Goal: Complete application form

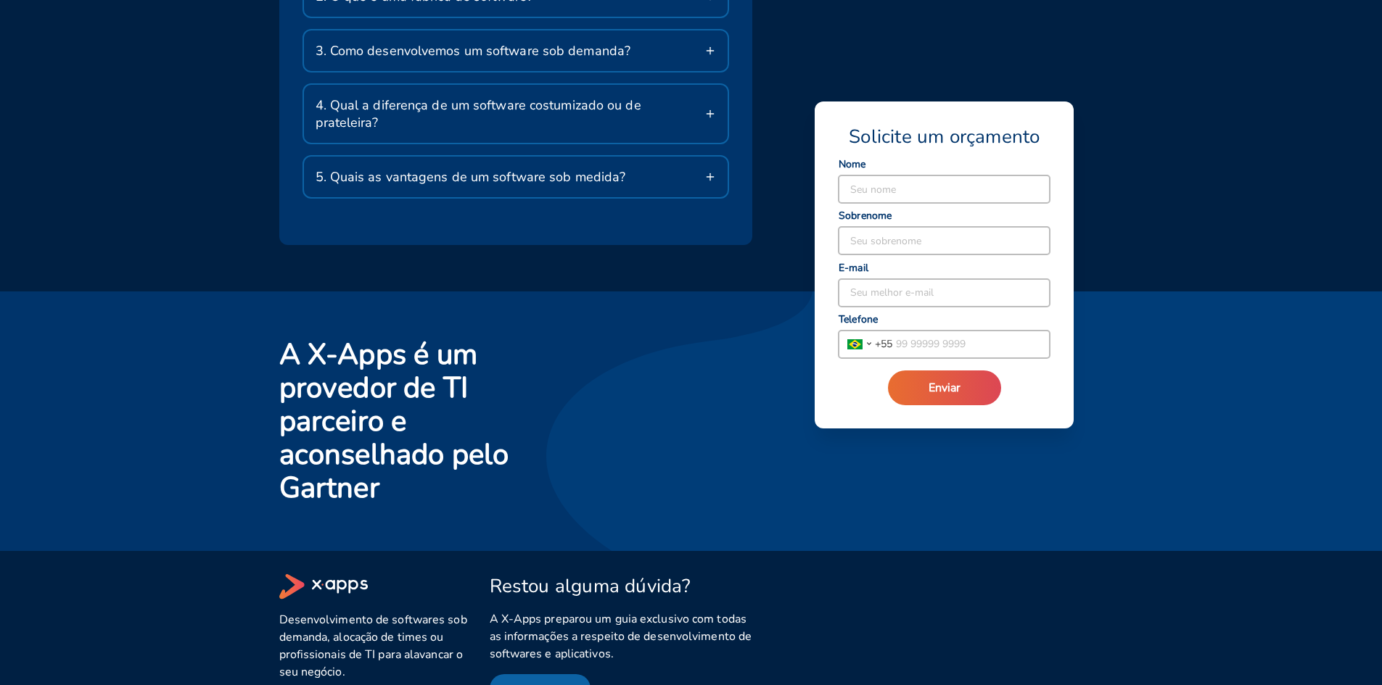
scroll to position [2612, 0]
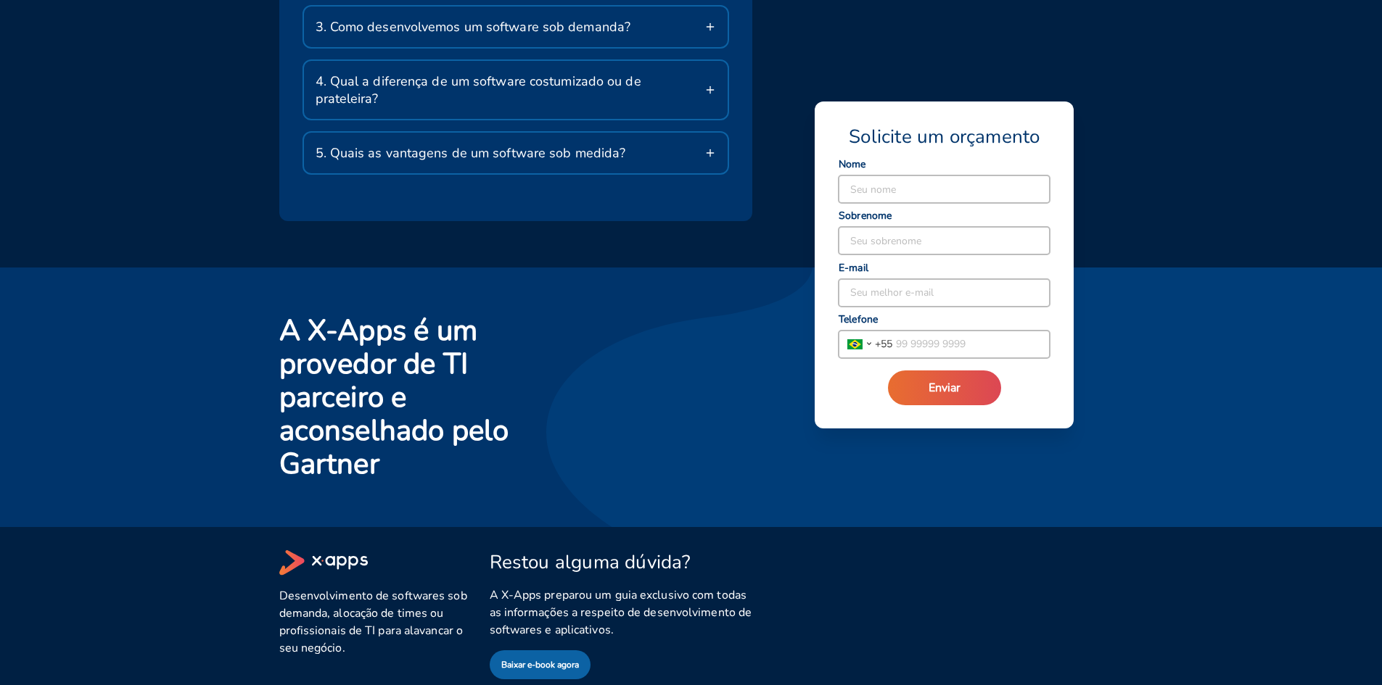
click at [907, 182] on input at bounding box center [943, 190] width 211 height 28
type input "Zeev"
type input "Creimer"
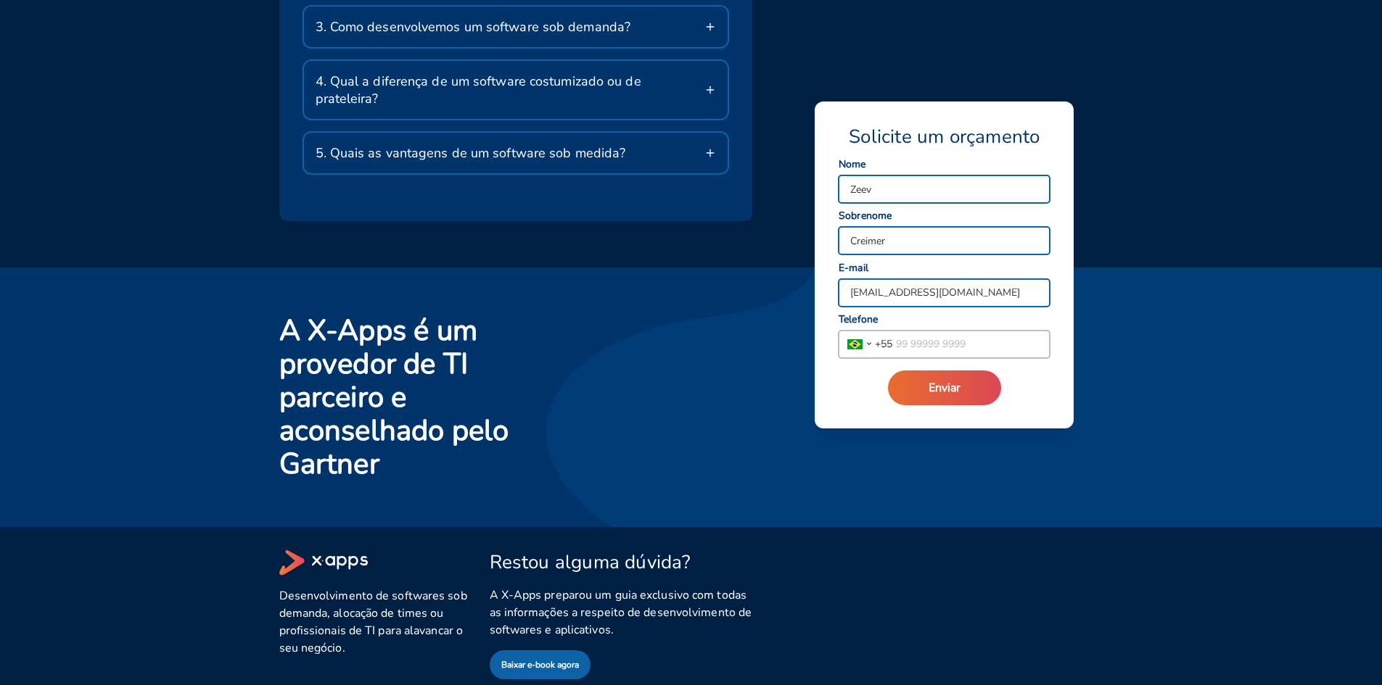
type input "[EMAIL_ADDRESS][DOMAIN_NAME]"
type input "[PHONE_NUMBER]"
click at [981, 376] on button "Enviar" at bounding box center [944, 388] width 113 height 35
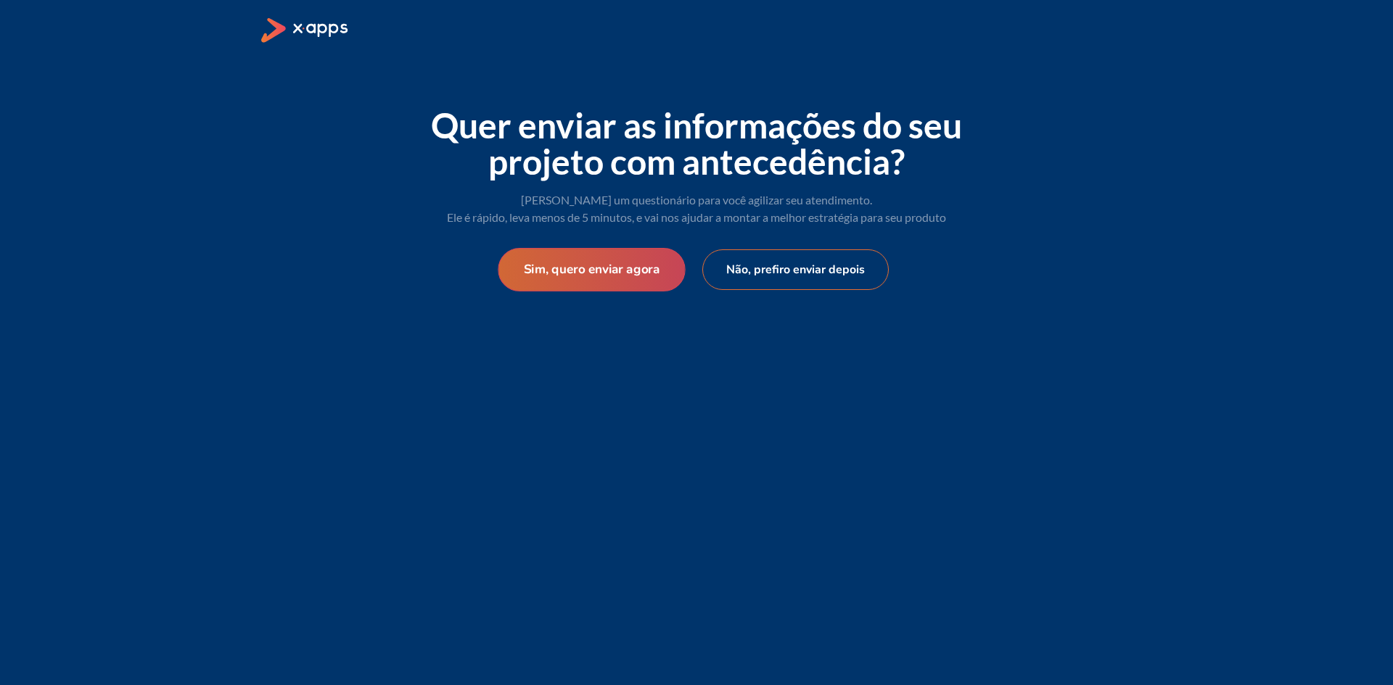
click at [635, 278] on button "Sim, quero enviar agora" at bounding box center [591, 270] width 187 height 44
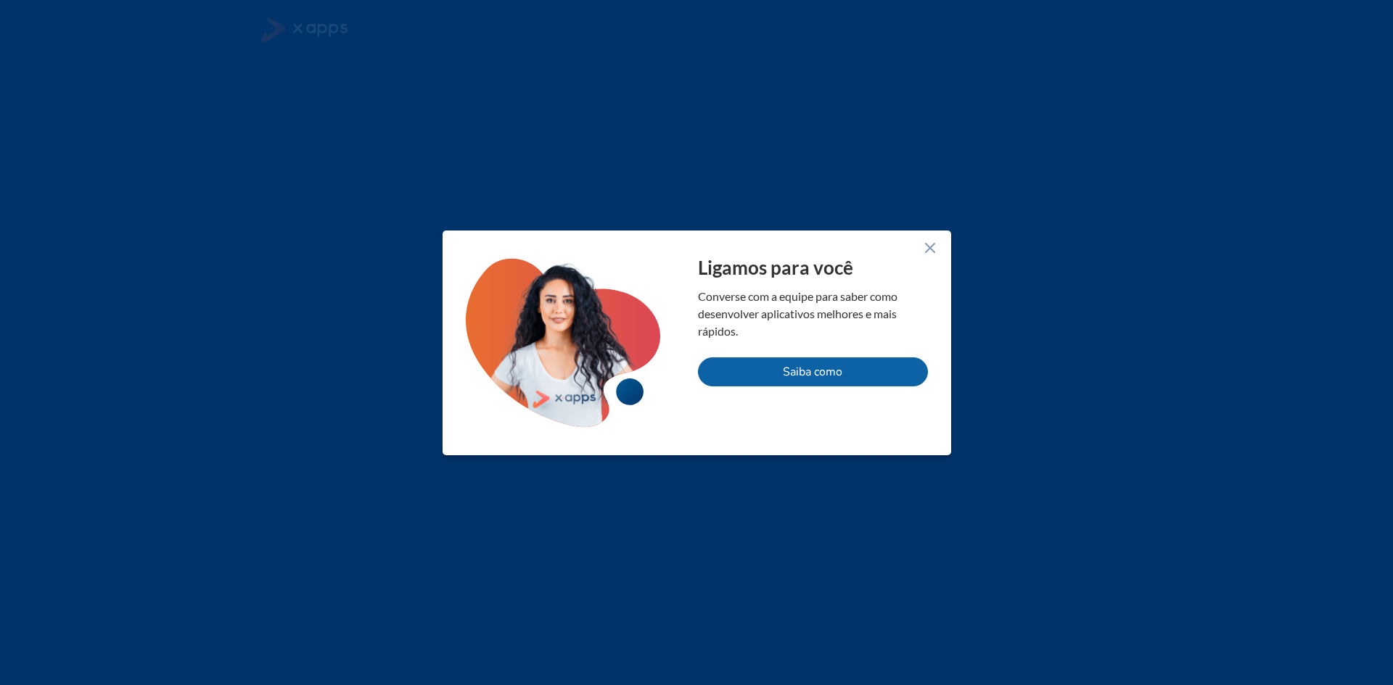
click at [934, 246] on icon at bounding box center [929, 247] width 17 height 17
